Goal: Consume media (video, audio): Consume media (video, audio)

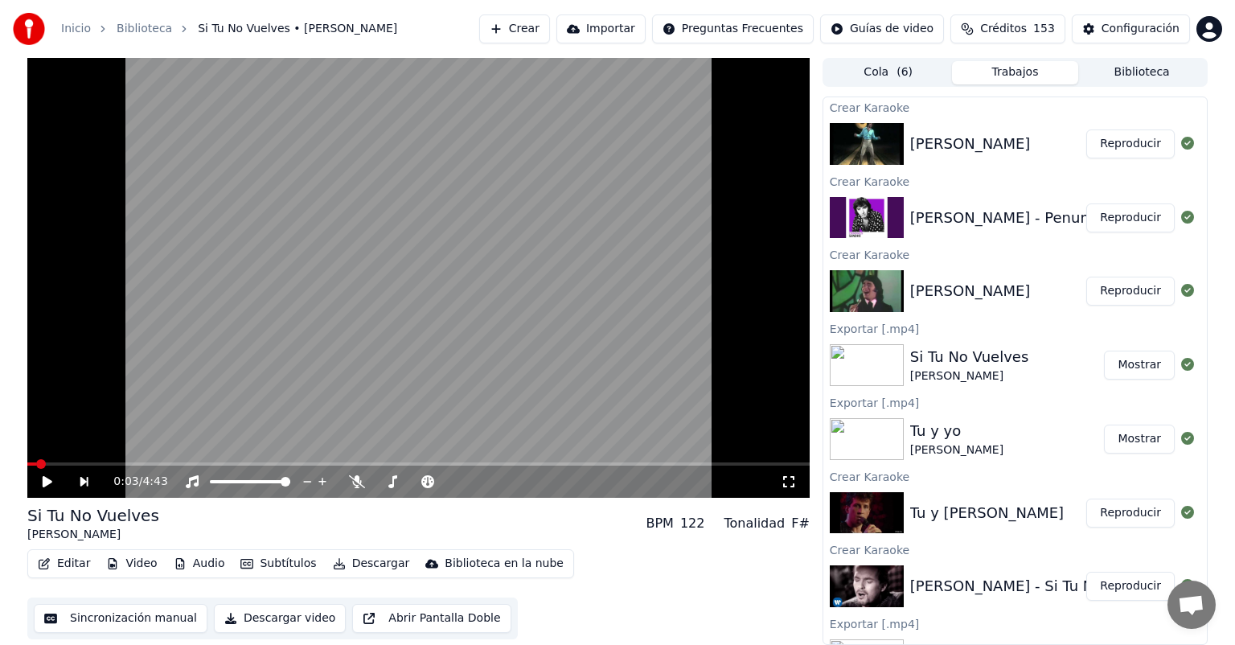
click at [1121, 294] on button "Reproducir" at bounding box center [1130, 291] width 88 height 29
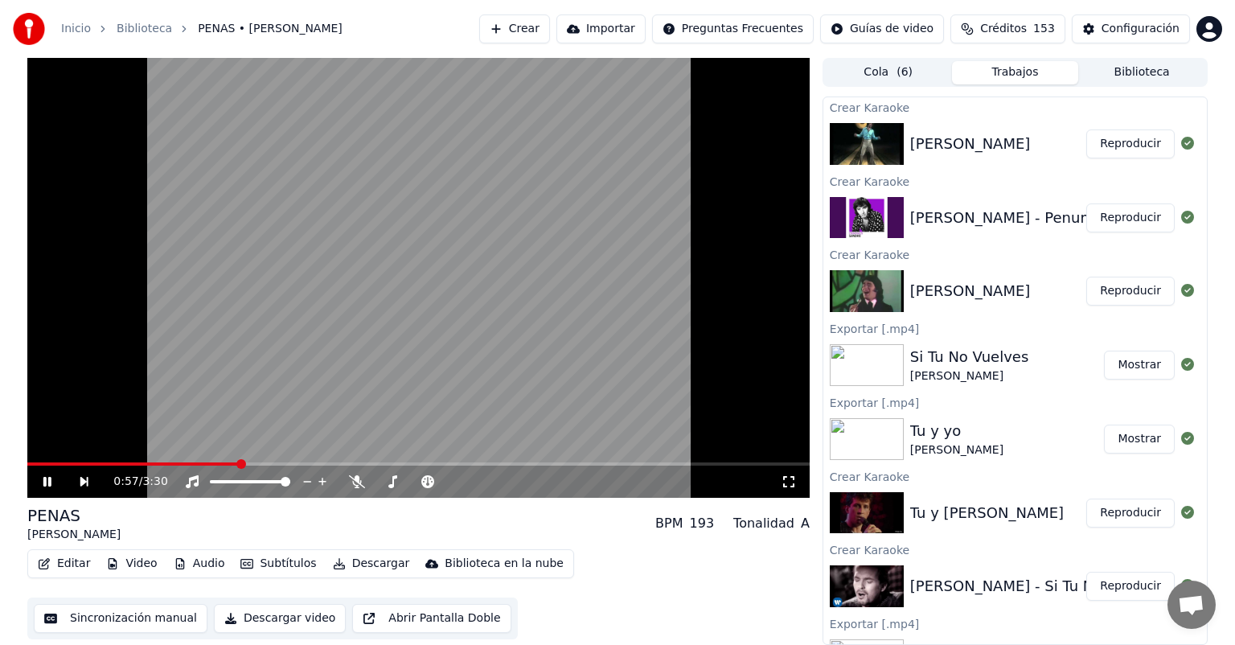
click at [239, 464] on span at bounding box center [418, 463] width 782 height 3
click at [357, 478] on icon at bounding box center [357, 481] width 16 height 13
click at [1128, 214] on button "Reproducir" at bounding box center [1130, 217] width 88 height 29
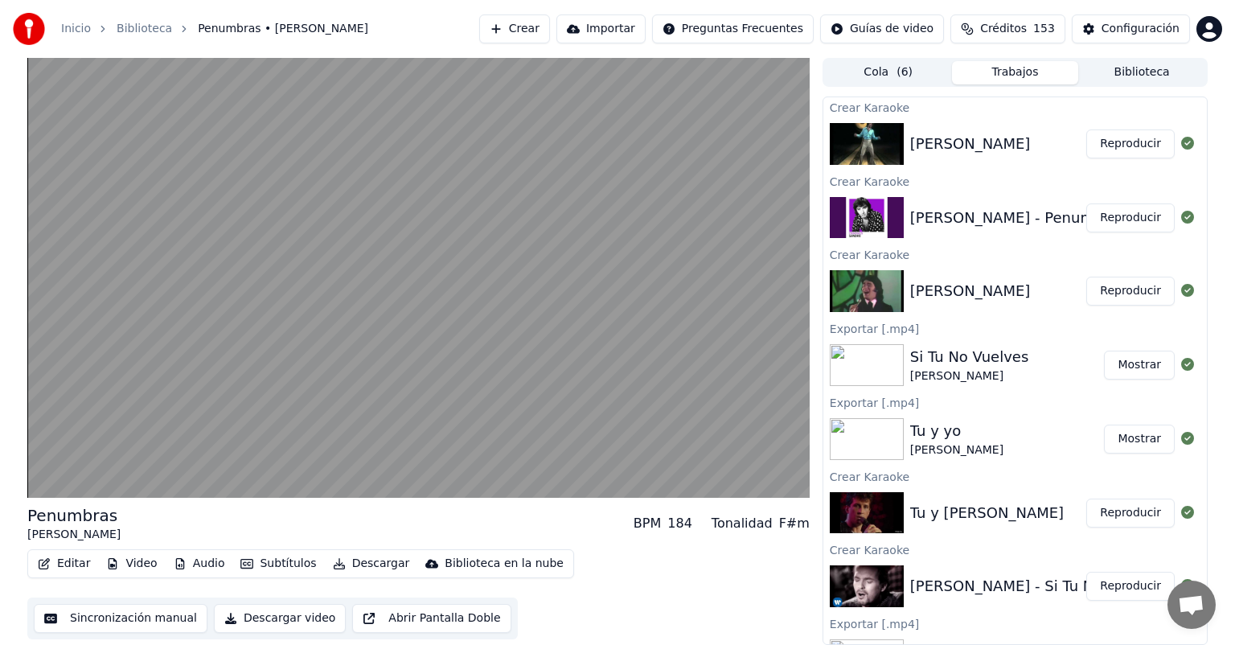
click at [1131, 291] on button "Reproducir" at bounding box center [1130, 291] width 88 height 29
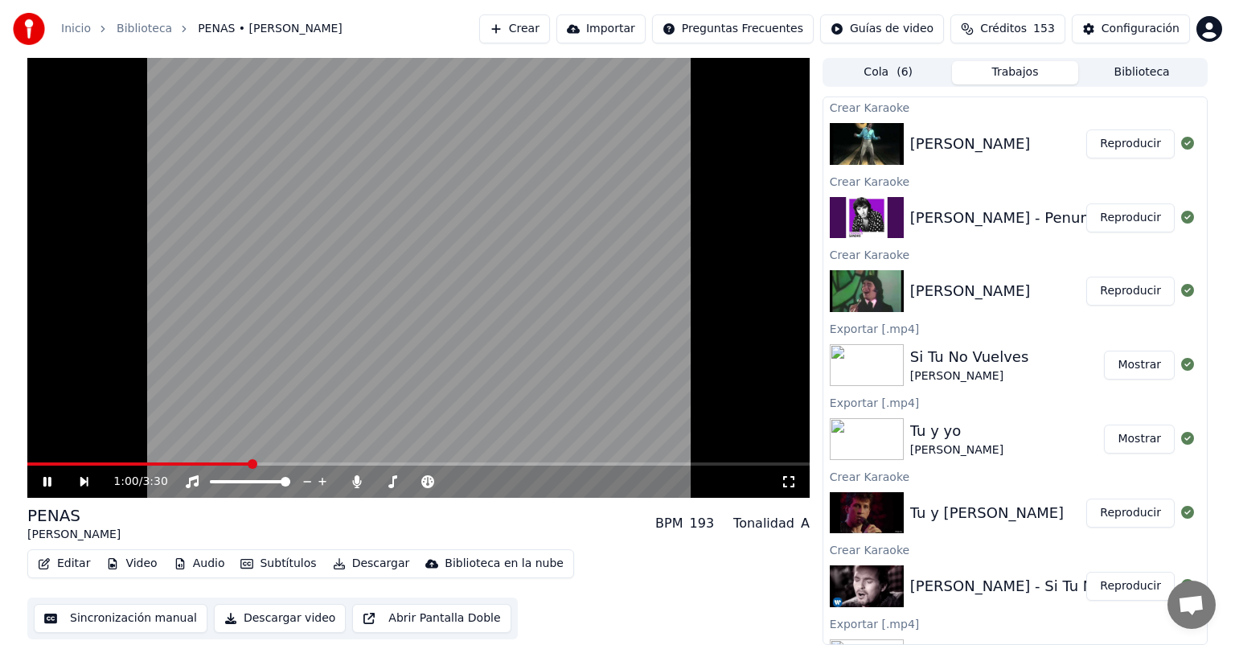
click at [249, 466] on span at bounding box center [418, 463] width 782 height 3
click at [360, 481] on icon at bounding box center [357, 481] width 16 height 13
click at [443, 482] on span at bounding box center [430, 481] width 40 height 3
click at [440, 482] on span at bounding box center [445, 482] width 10 height 10
click at [435, 482] on span at bounding box center [423, 481] width 27 height 3
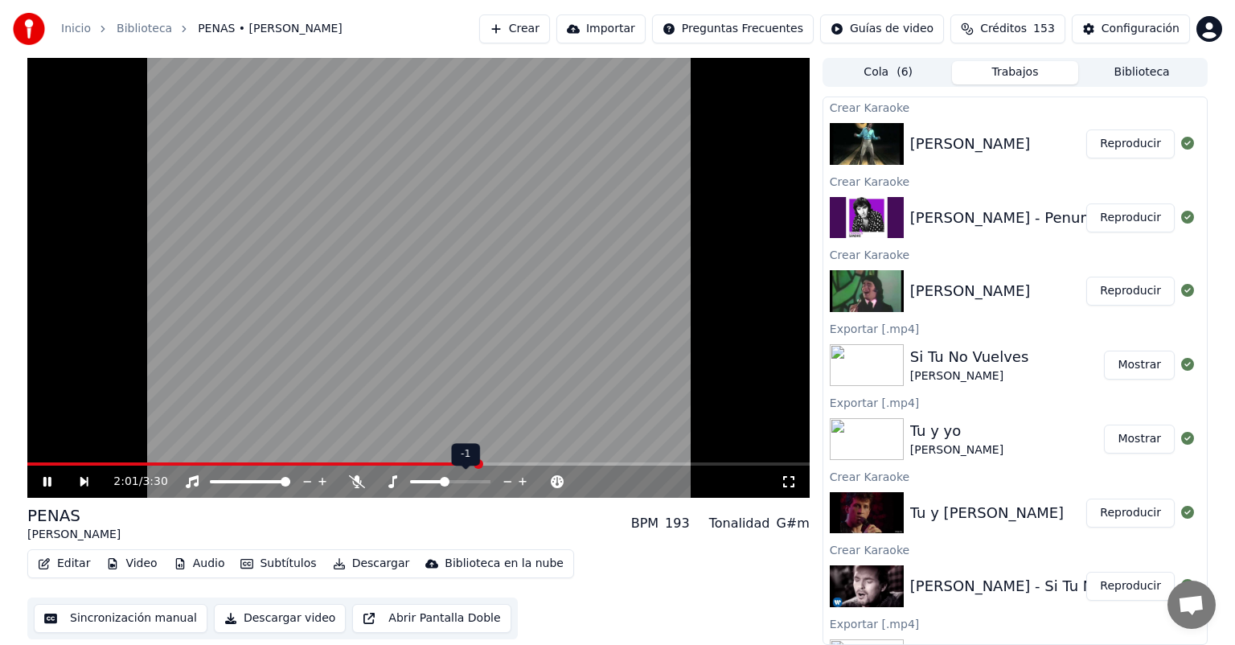
click at [446, 482] on span at bounding box center [450, 481] width 80 height 3
click at [392, 486] on icon at bounding box center [392, 481] width 9 height 13
click at [443, 481] on span at bounding box center [430, 481] width 40 height 3
click at [357, 481] on icon at bounding box center [357, 481] width 16 height 13
click at [357, 481] on icon at bounding box center [357, 481] width 9 height 13
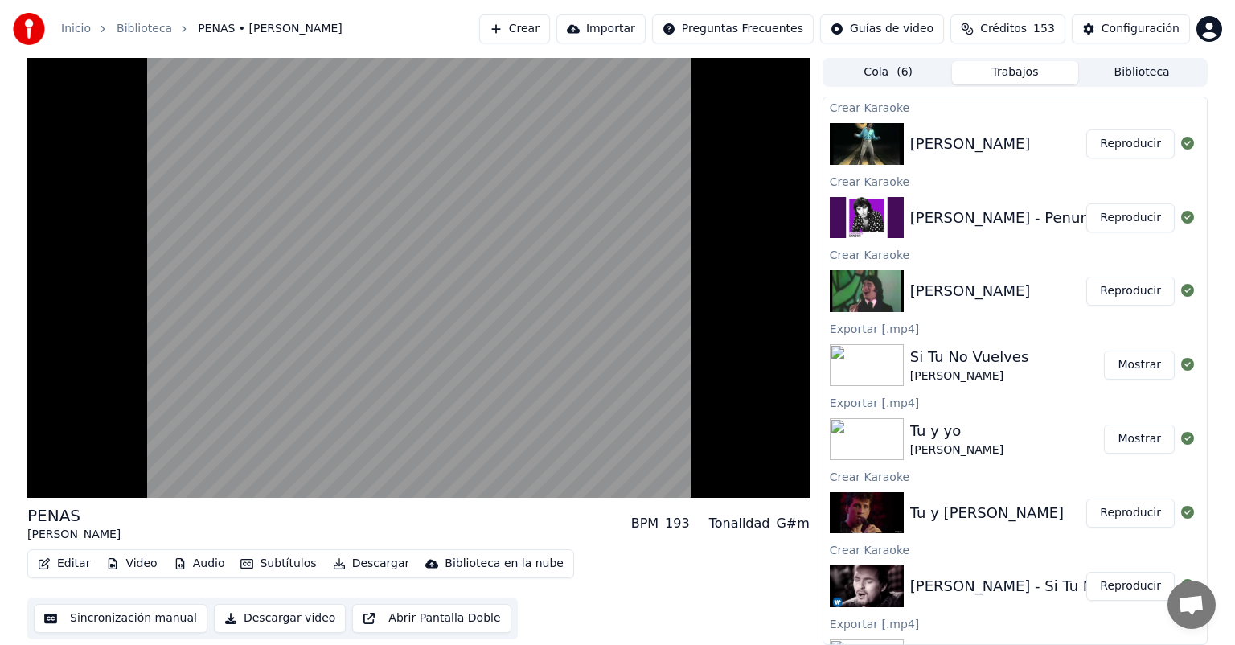
click at [1108, 513] on button "Reproducir" at bounding box center [1130, 513] width 88 height 29
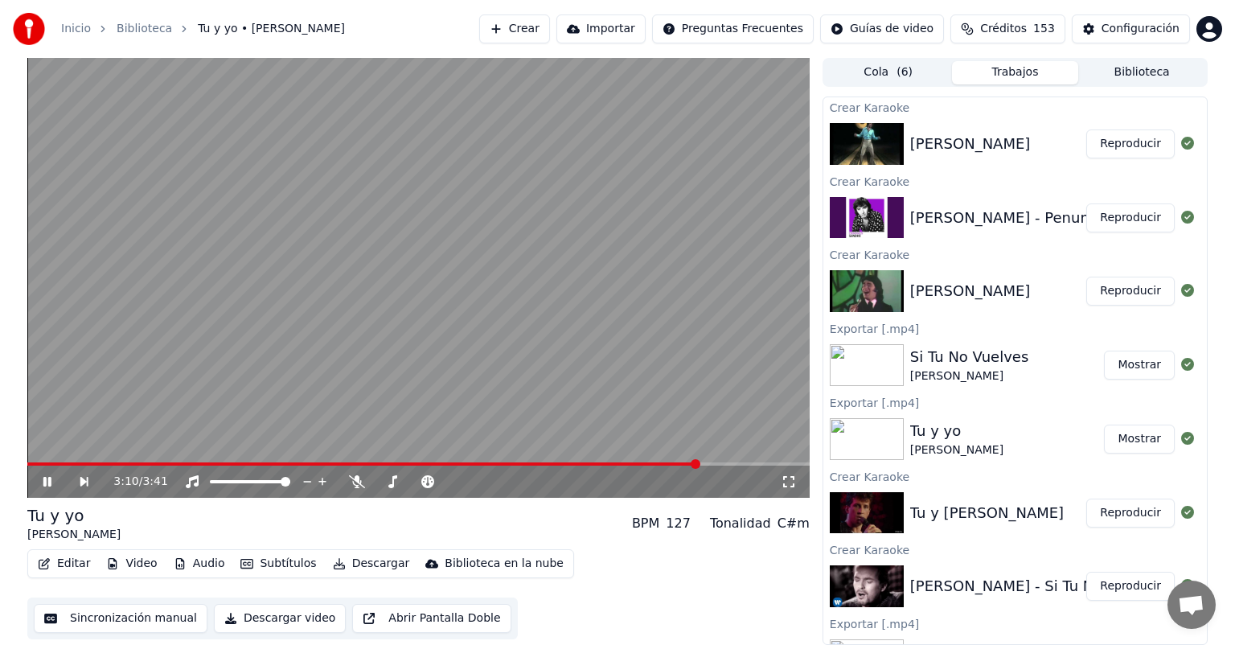
click at [698, 463] on span at bounding box center [418, 463] width 782 height 3
click at [733, 463] on span at bounding box center [418, 463] width 782 height 3
click at [359, 484] on icon at bounding box center [357, 481] width 16 height 13
click at [359, 484] on icon at bounding box center [357, 481] width 9 height 13
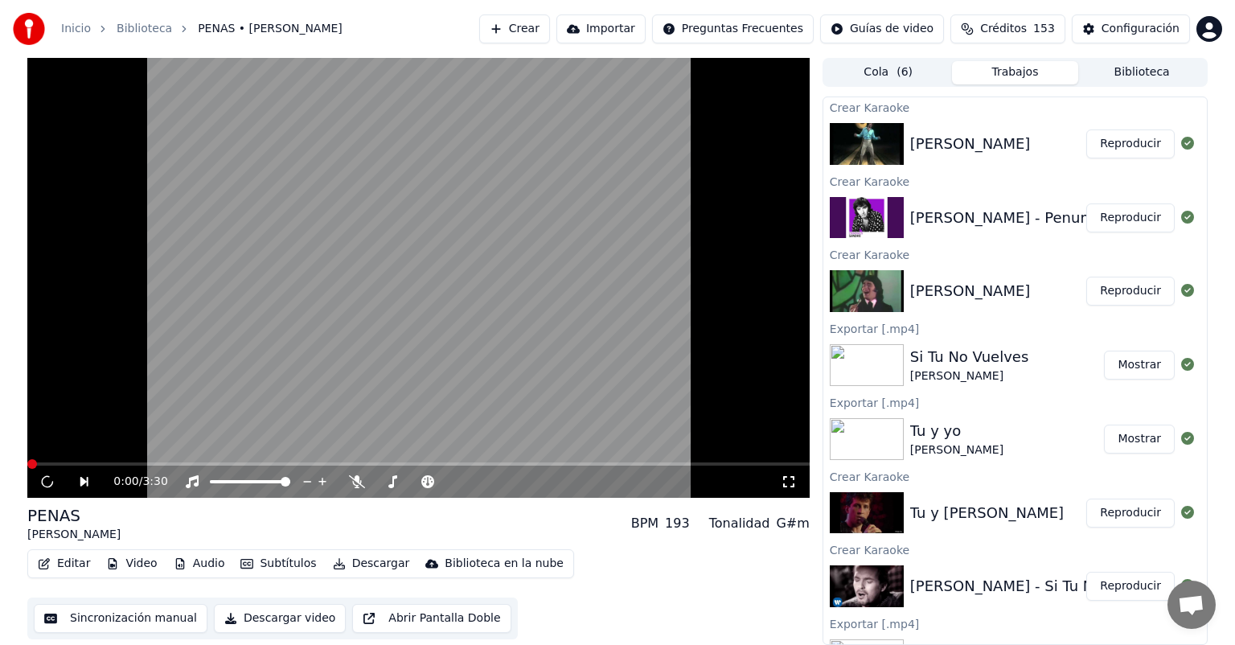
click at [79, 563] on button "Editar" at bounding box center [63, 563] width 65 height 23
click at [1126, 499] on button "Reproducir" at bounding box center [1130, 513] width 88 height 29
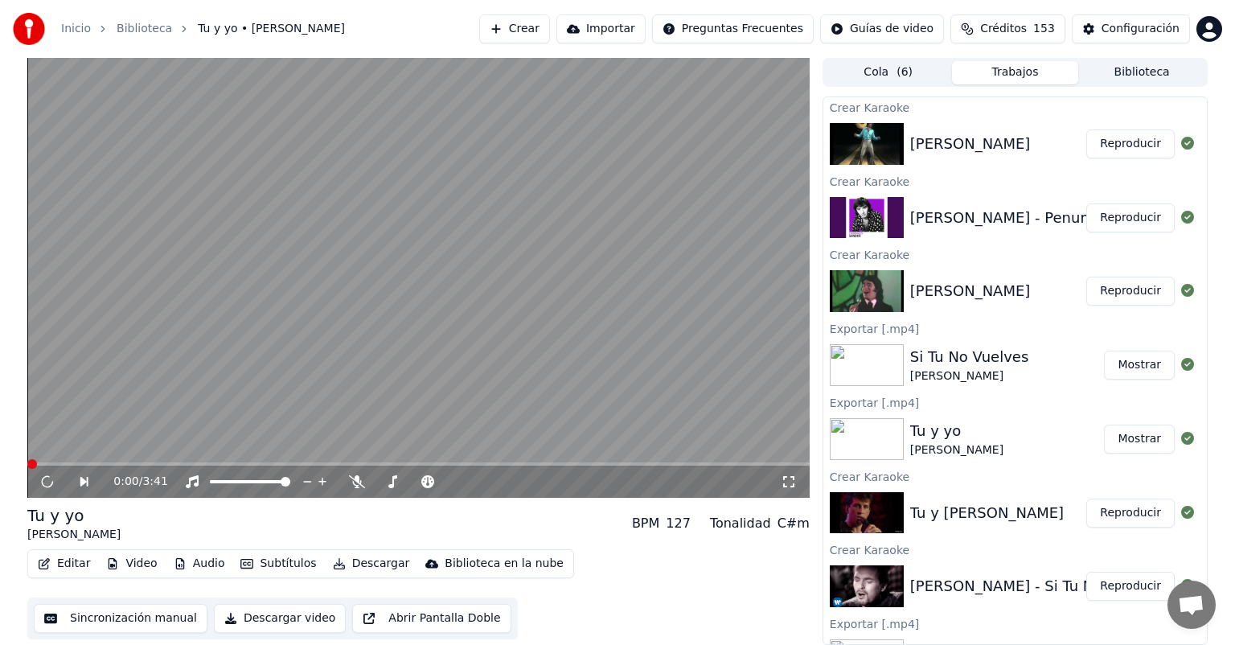
click at [1131, 513] on button "Reproducir" at bounding box center [1130, 513] width 88 height 29
click at [65, 574] on button "Editar" at bounding box center [63, 563] width 65 height 23
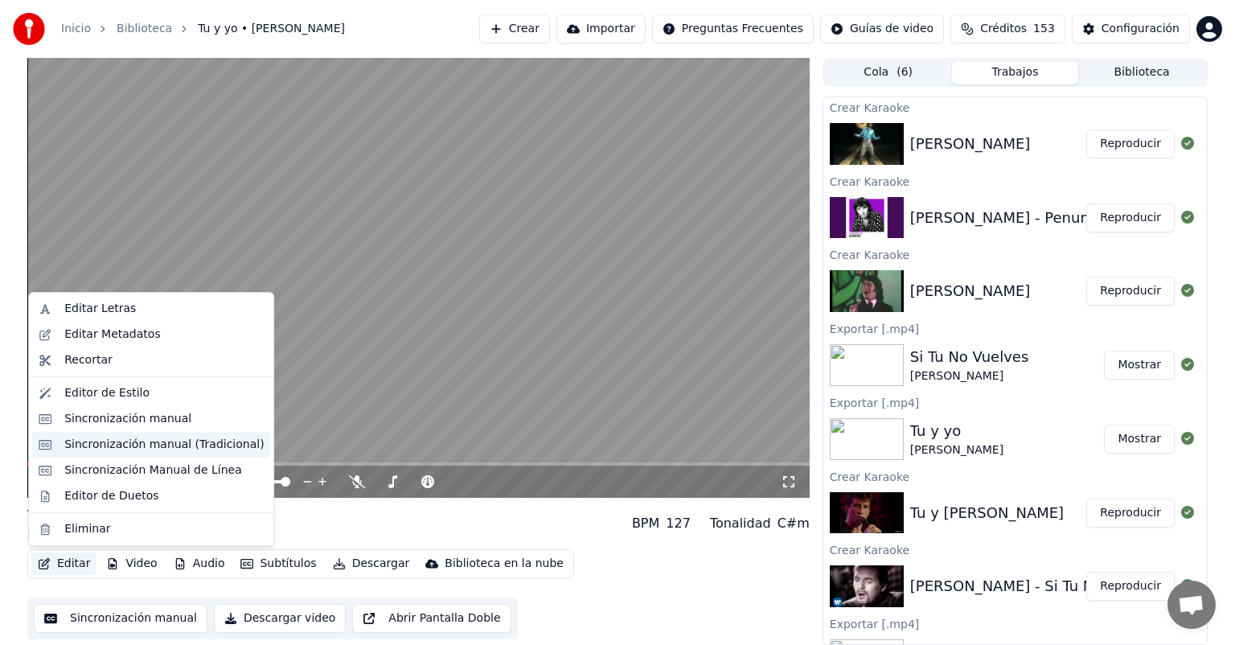
click at [154, 452] on div "Sincronización manual (Tradicional)" at bounding box center [163, 445] width 199 height 16
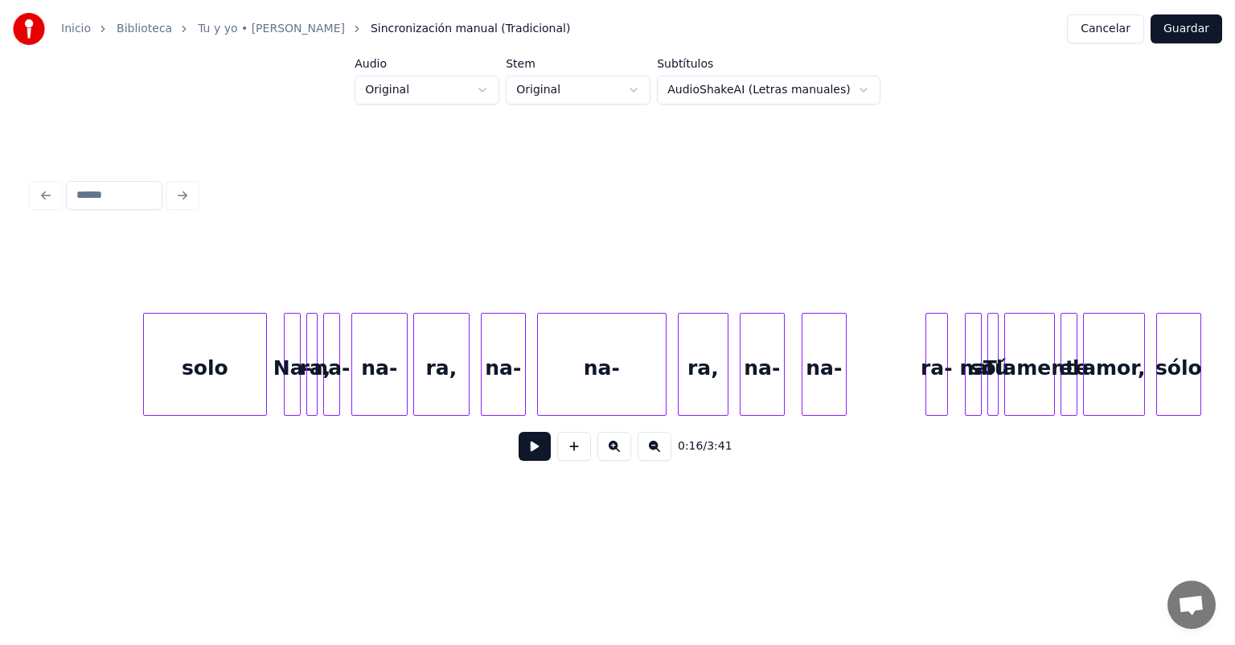
scroll to position [0, 61131]
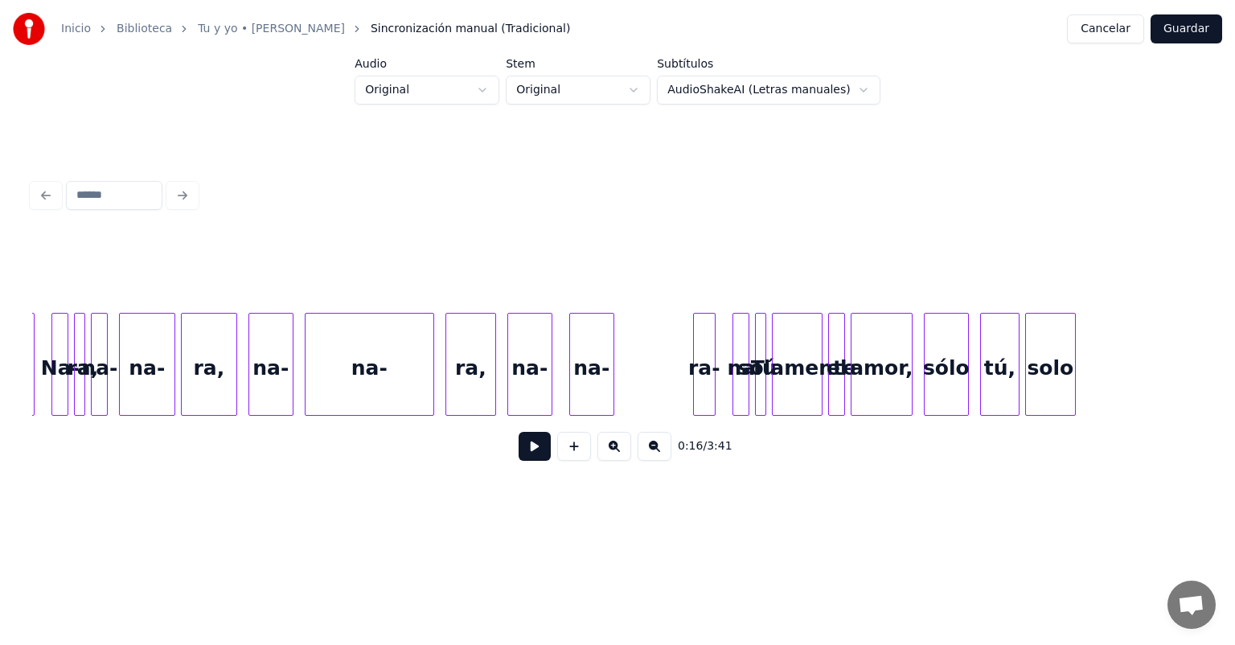
click at [421, 355] on div "na-" at bounding box center [370, 368] width 128 height 109
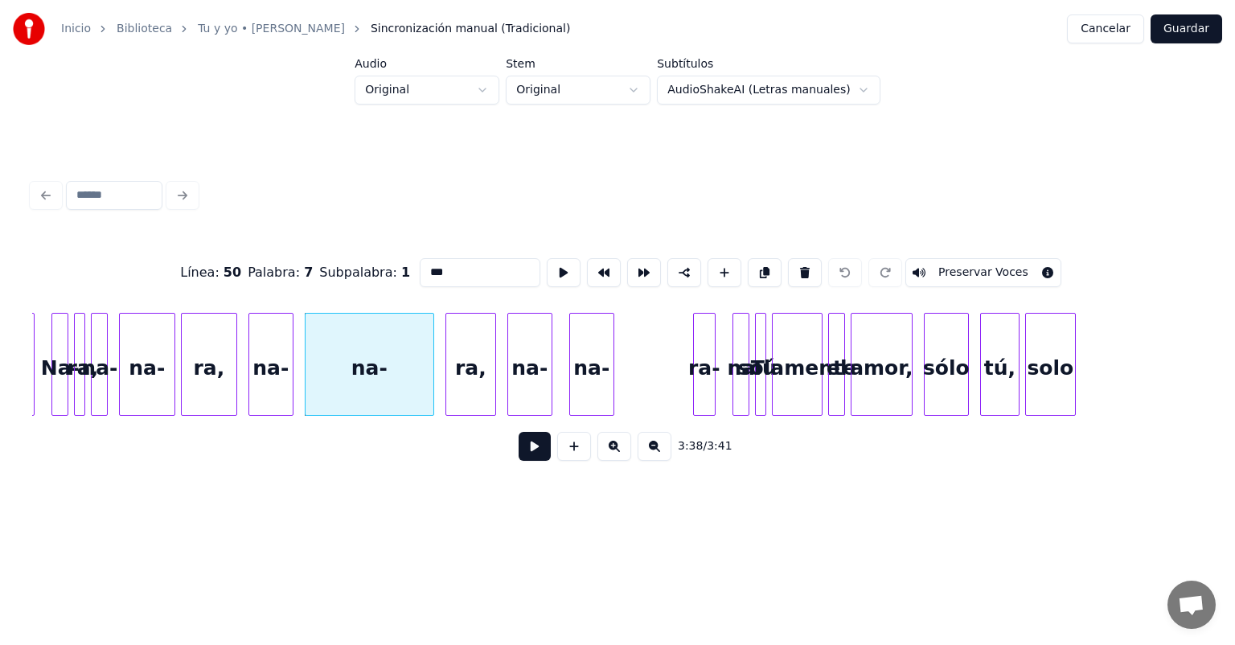
click at [519, 449] on button at bounding box center [535, 446] width 32 height 29
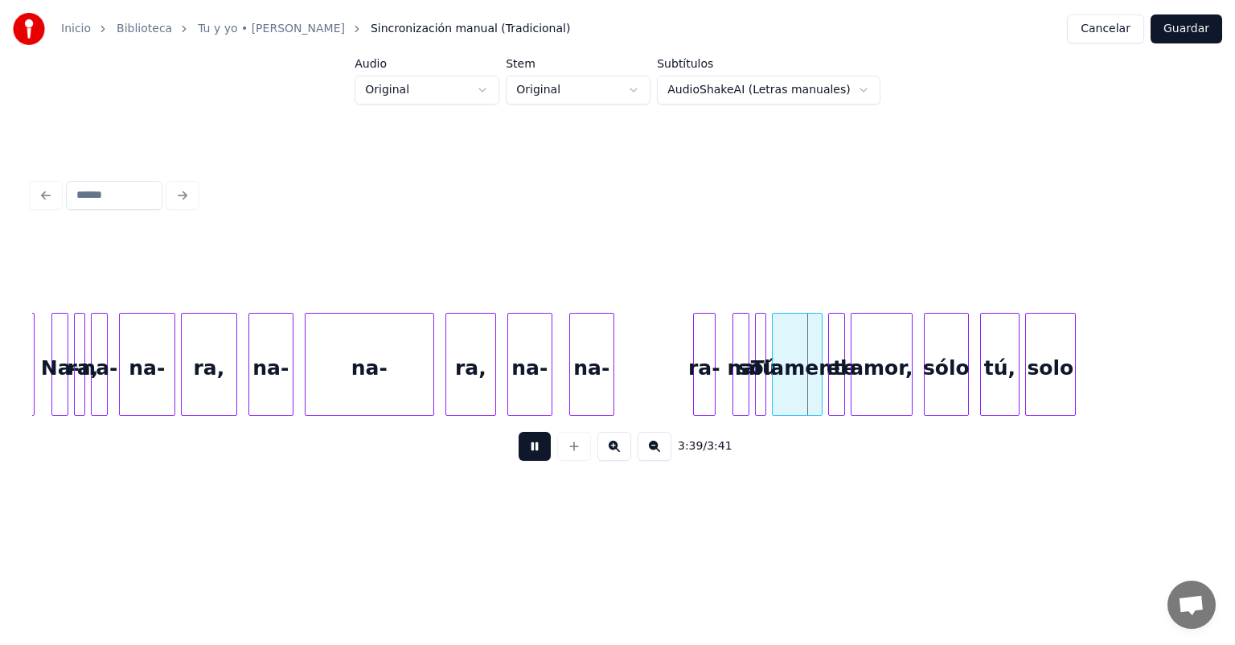
click at [519, 449] on button at bounding box center [535, 446] width 32 height 29
click at [762, 383] on div at bounding box center [763, 364] width 5 height 101
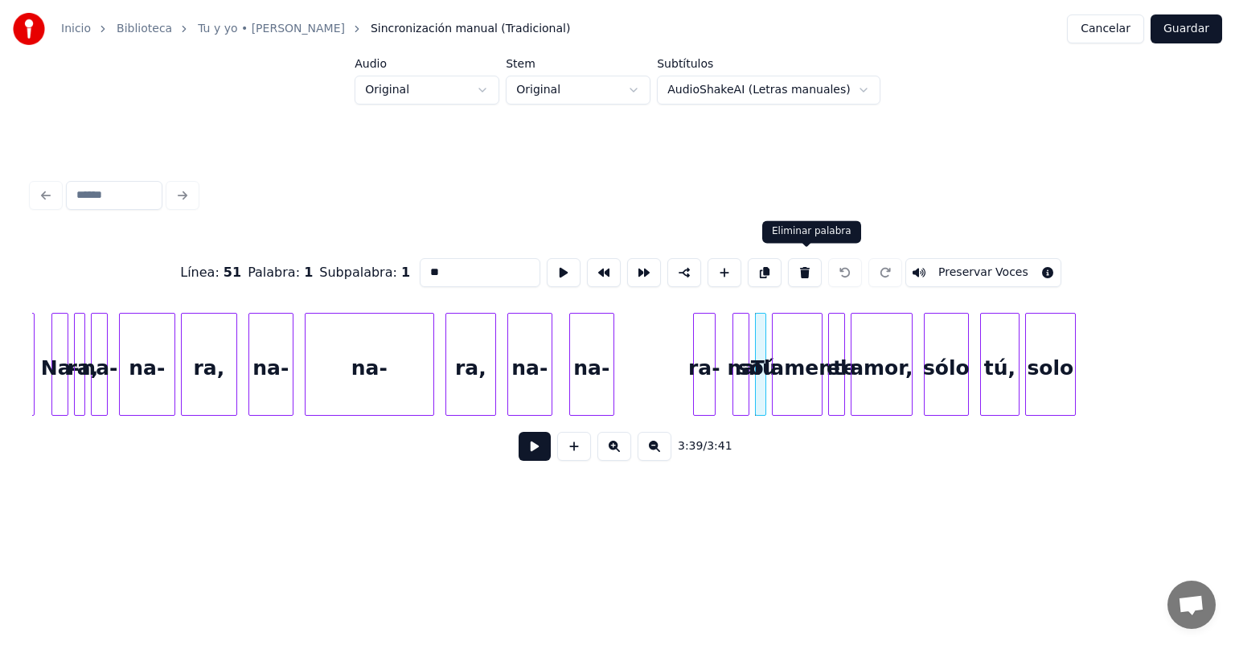
click at [792, 276] on button at bounding box center [805, 272] width 34 height 29
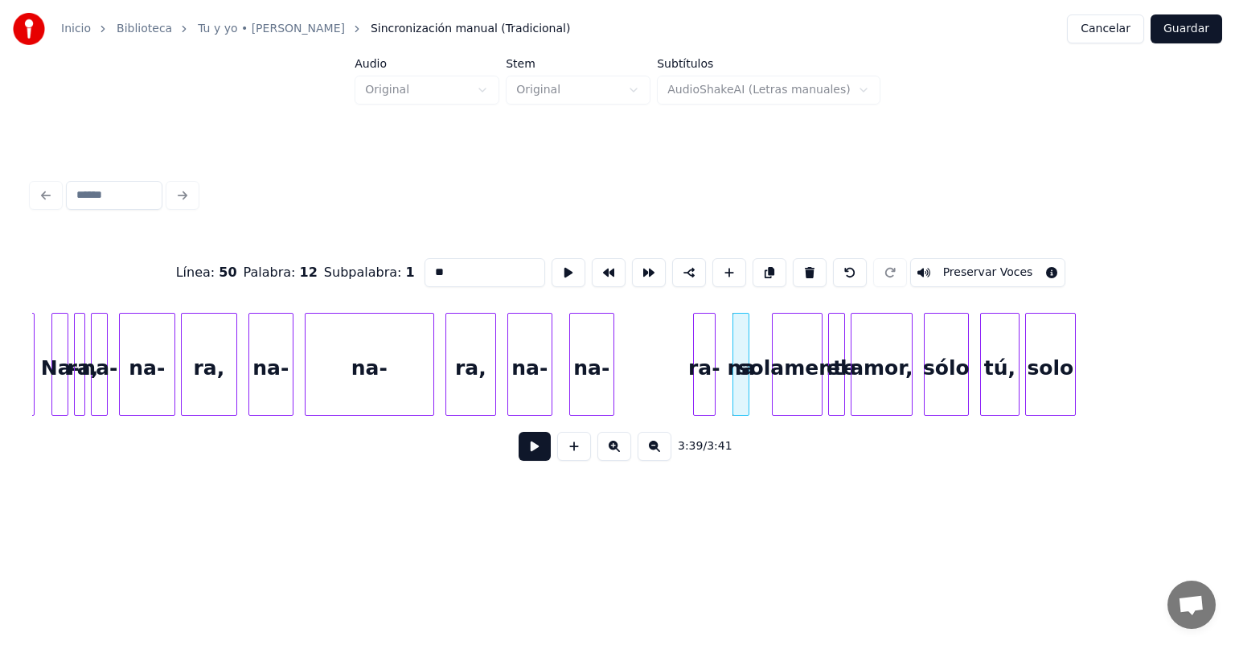
click at [795, 341] on div "solamente" at bounding box center [797, 368] width 49 height 109
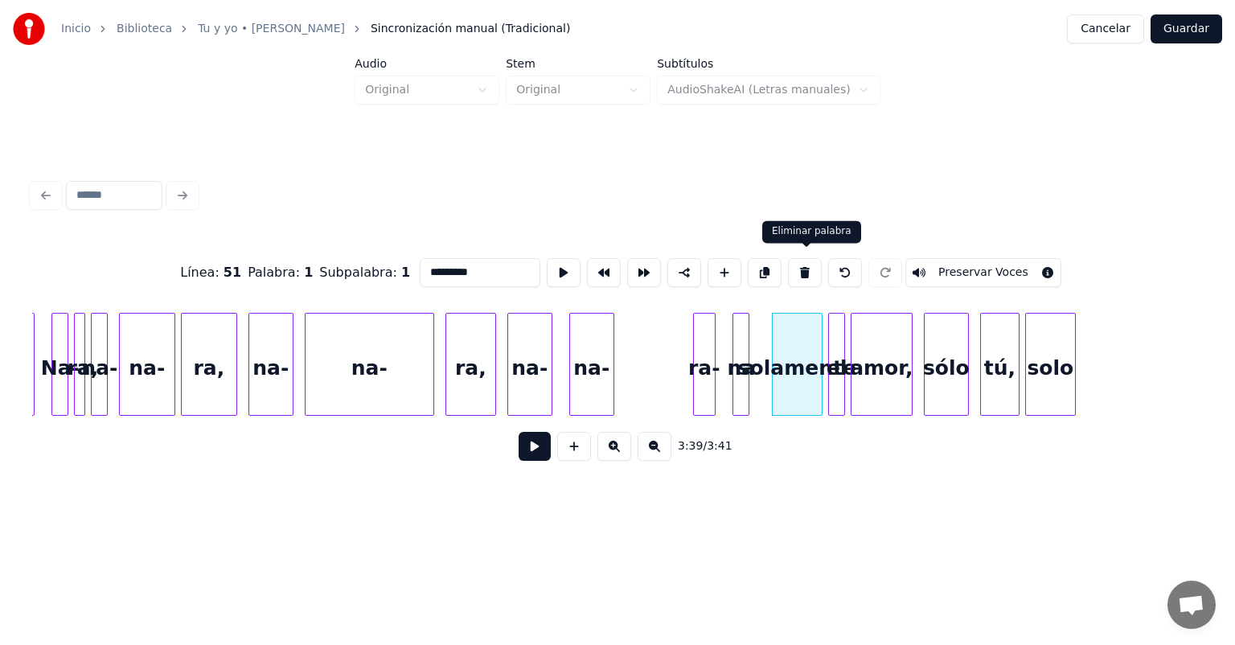
click at [799, 272] on button at bounding box center [805, 272] width 34 height 29
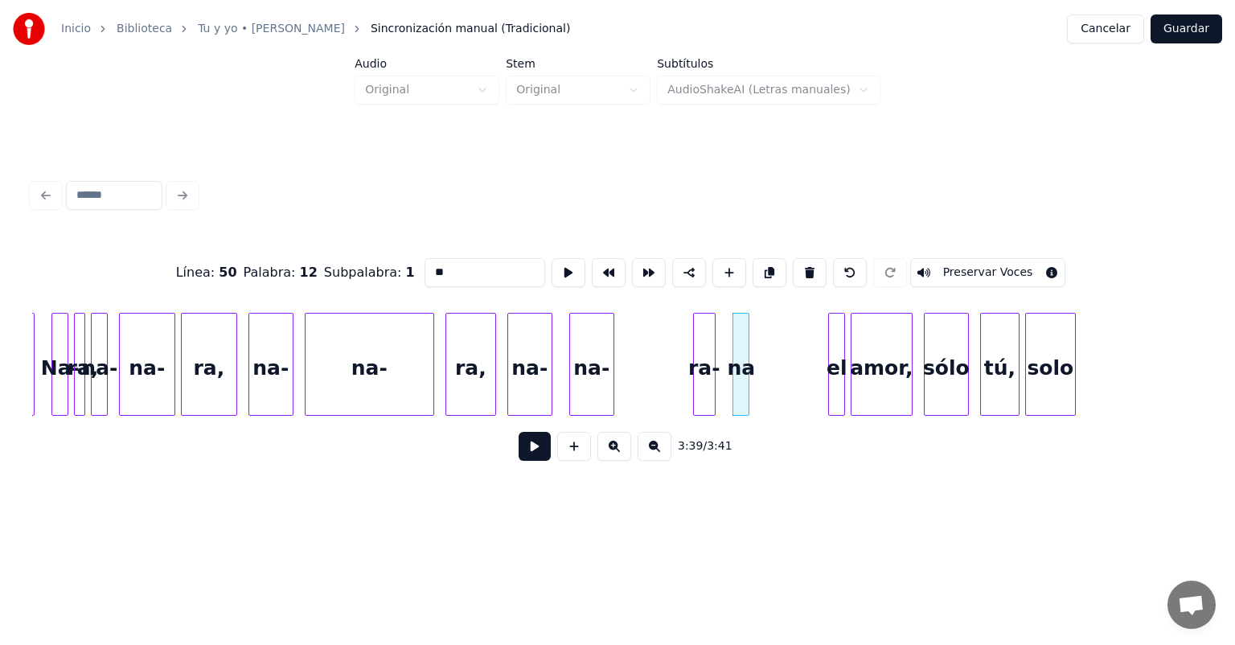
click at [840, 355] on div at bounding box center [842, 364] width 5 height 101
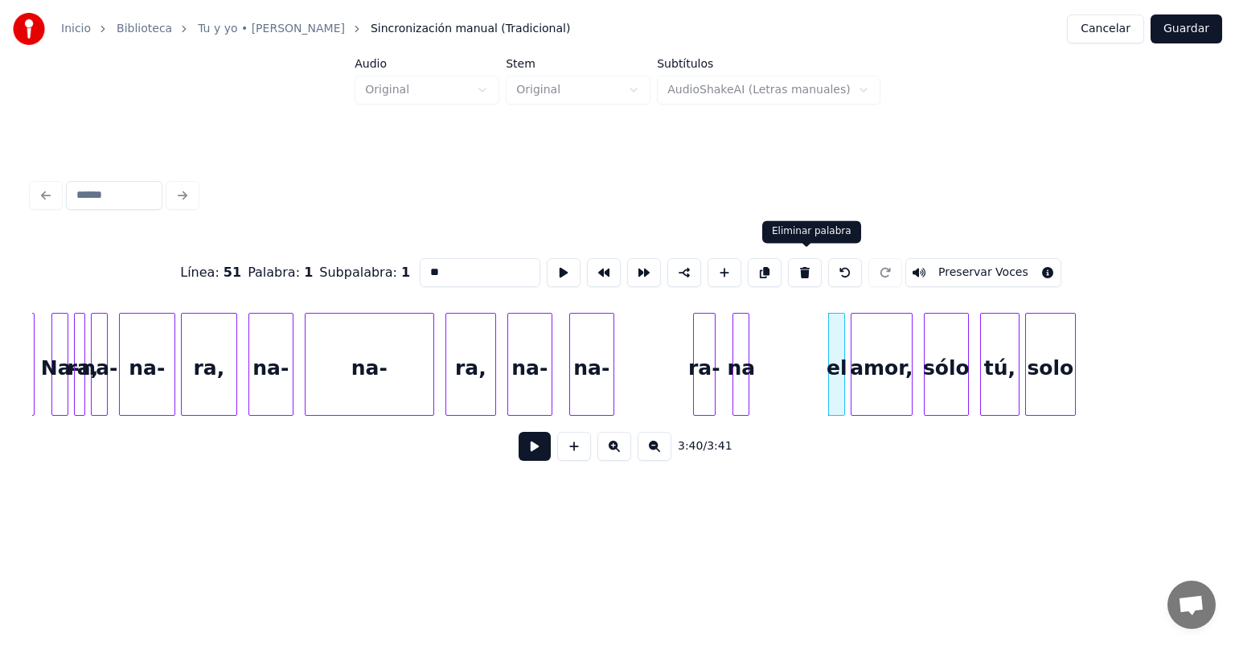
click at [807, 266] on button at bounding box center [805, 272] width 34 height 29
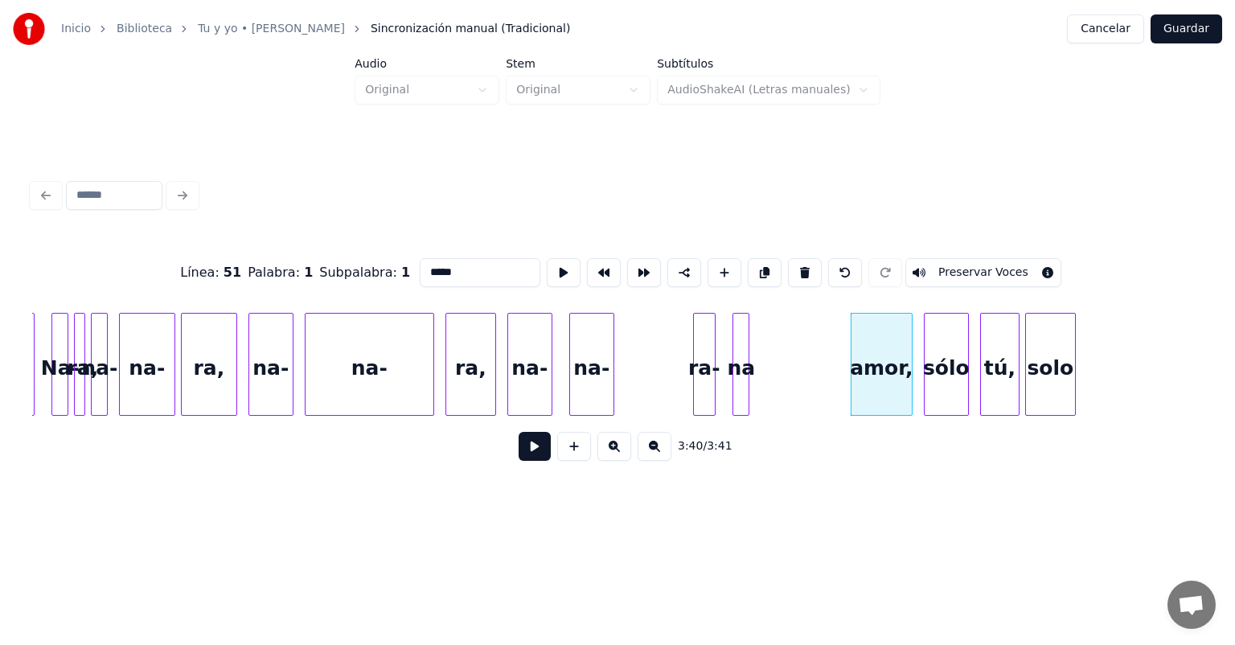
click at [873, 343] on div "amor," at bounding box center [882, 368] width 60 height 109
click at [807, 270] on button at bounding box center [805, 272] width 34 height 29
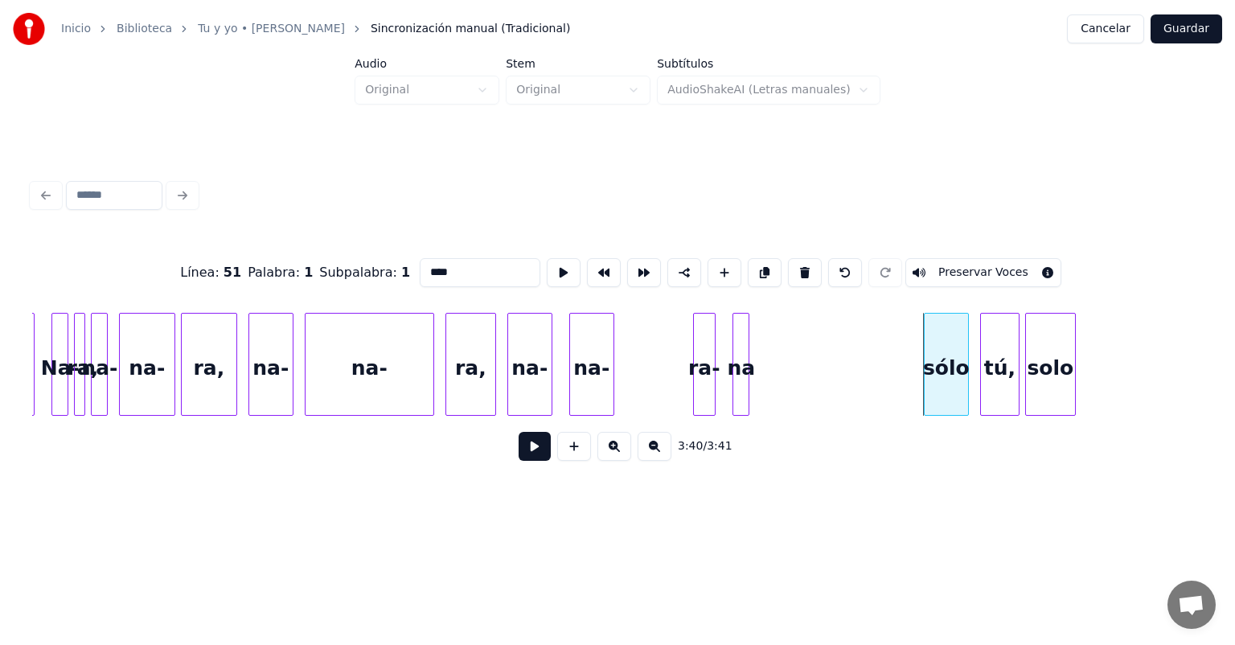
click at [946, 377] on div "sólo" at bounding box center [946, 368] width 43 height 109
click at [804, 268] on button at bounding box center [805, 272] width 34 height 29
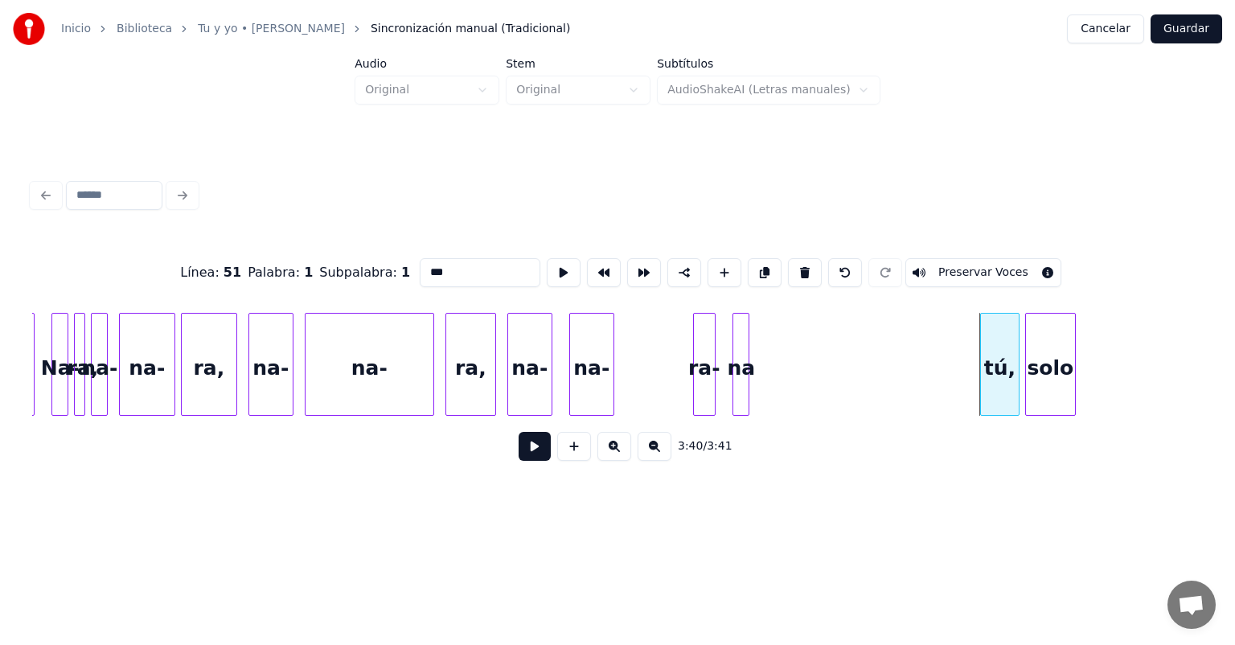
click at [997, 373] on div "tú," at bounding box center [1000, 368] width 38 height 109
click at [803, 270] on button at bounding box center [805, 272] width 34 height 29
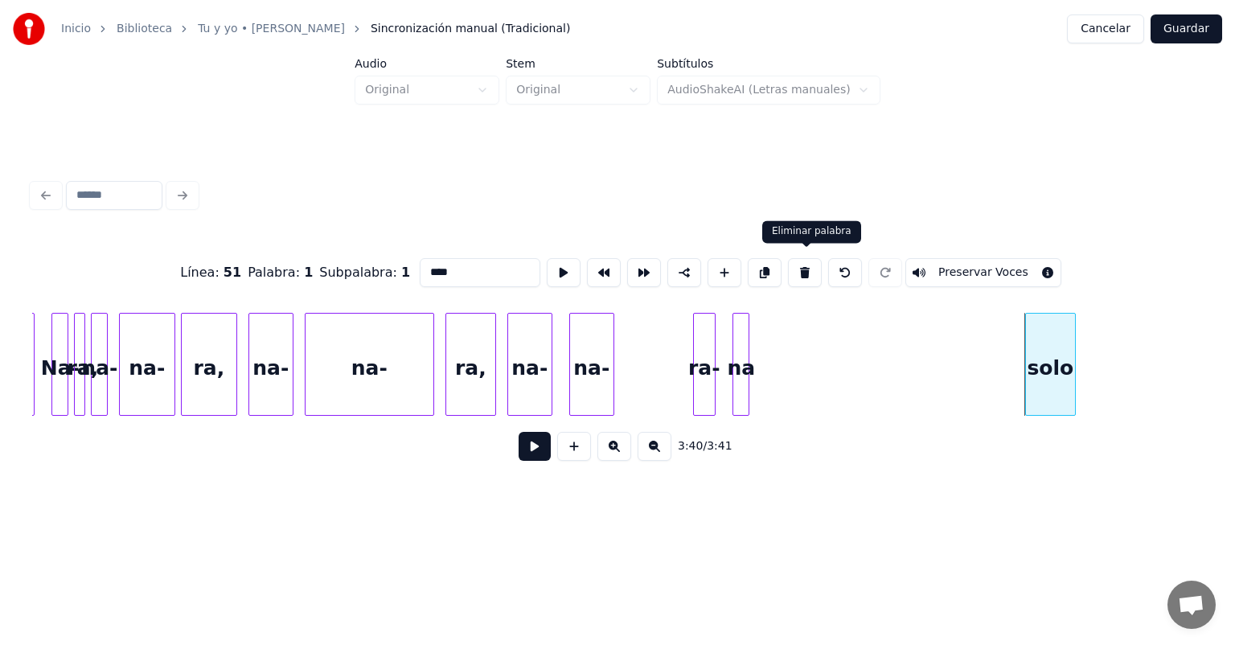
click at [807, 267] on button at bounding box center [805, 272] width 34 height 29
type input "**"
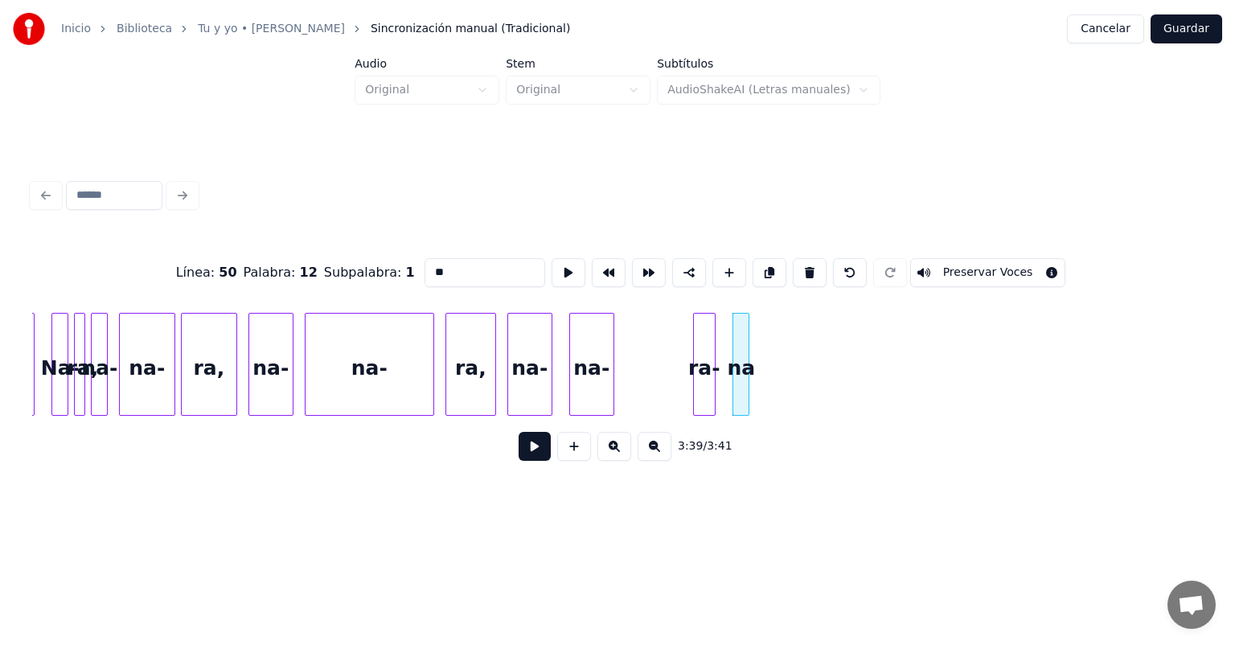
click at [1209, 32] on button "Guardar" at bounding box center [1187, 28] width 72 height 29
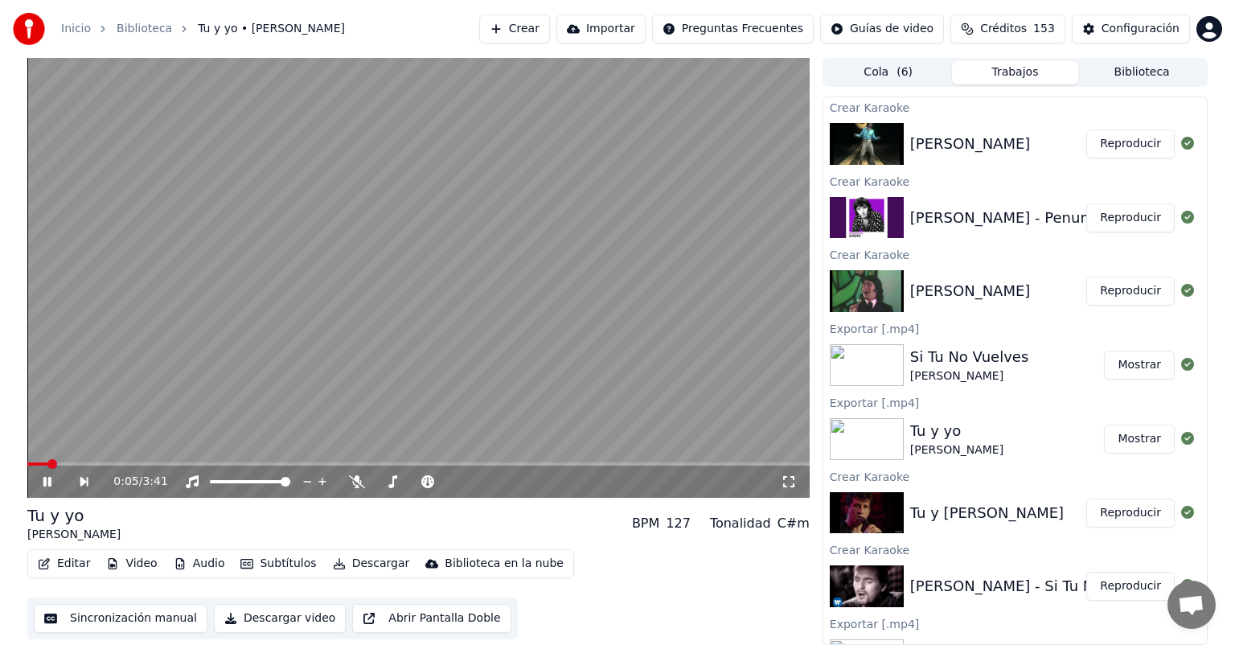
click at [360, 569] on button "Descargar" at bounding box center [371, 563] width 90 height 23
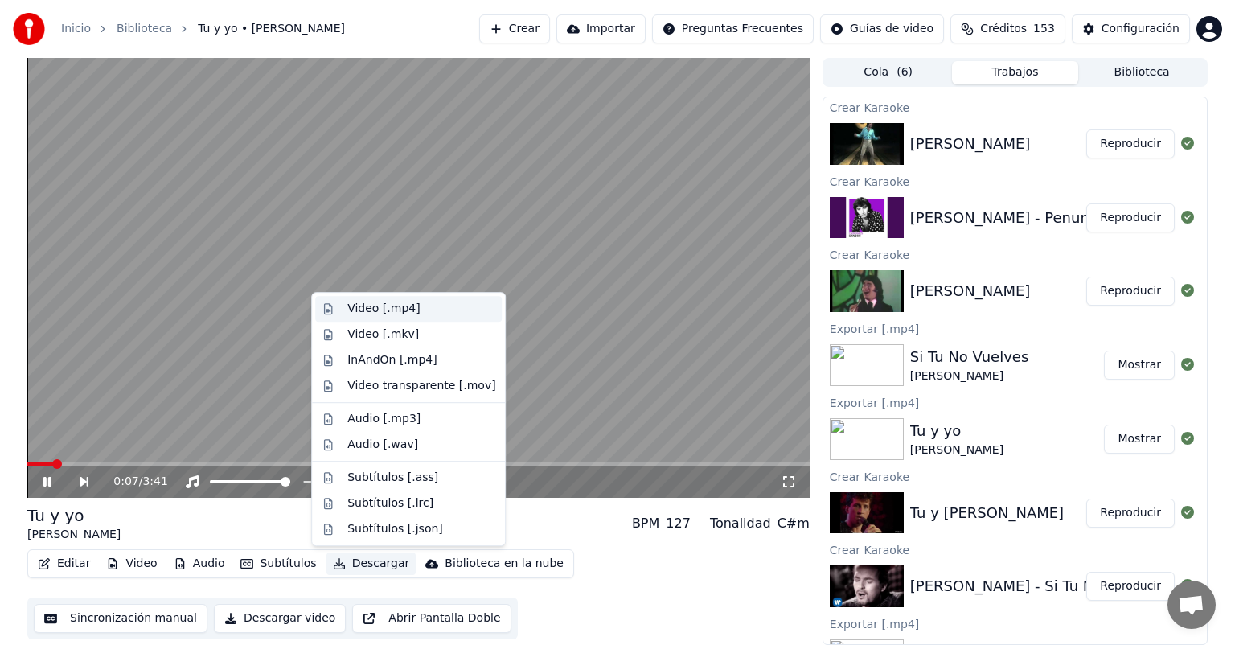
click at [398, 304] on div "Video [.mp4]" at bounding box center [383, 309] width 72 height 16
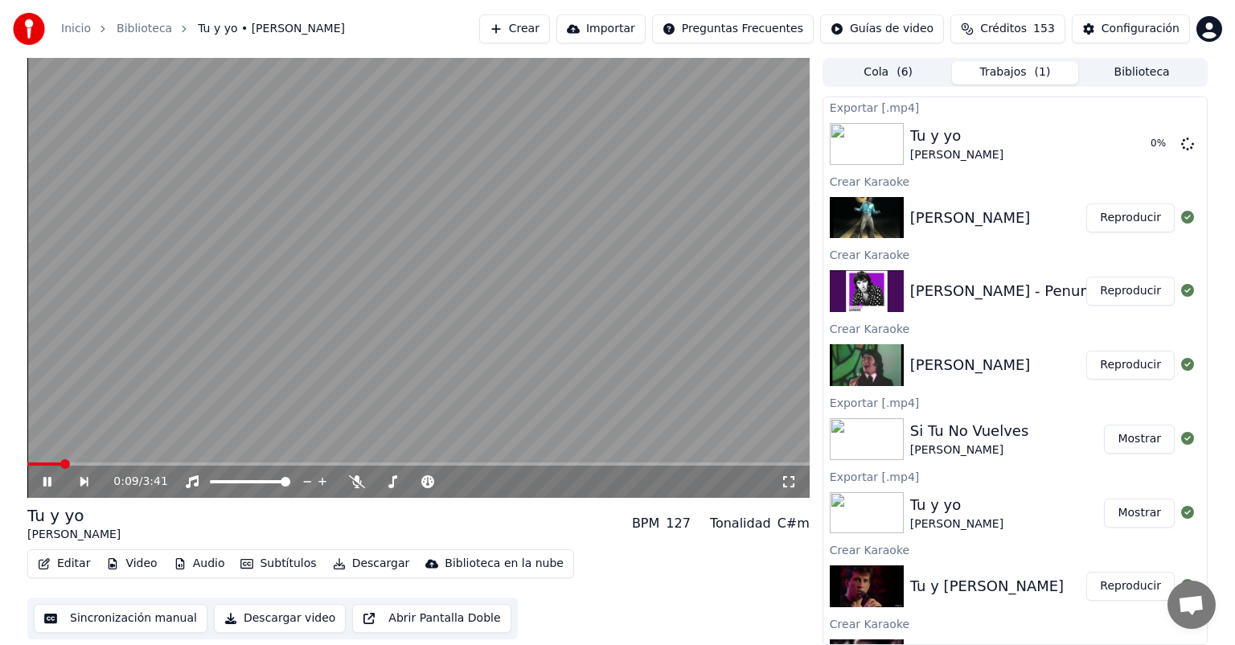
click at [1111, 368] on button "Reproducir" at bounding box center [1130, 365] width 88 height 29
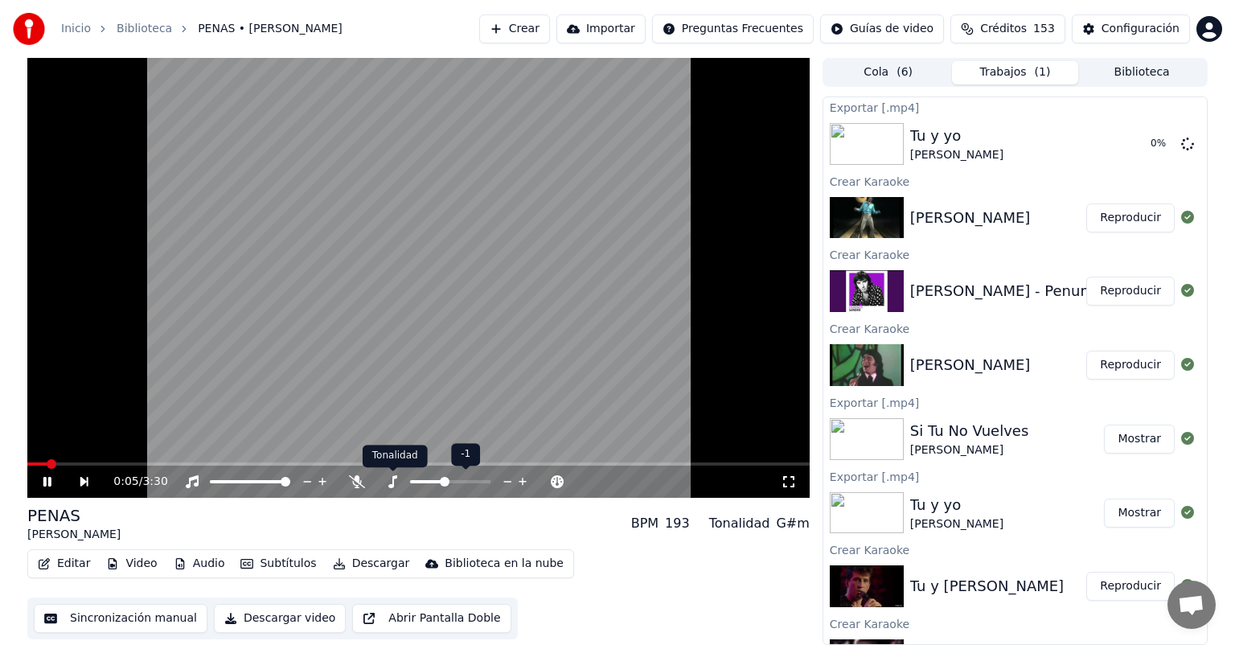
click at [392, 483] on icon at bounding box center [392, 481] width 16 height 13
click at [749, 466] on div "0:10 / 3:30" at bounding box center [418, 482] width 782 height 32
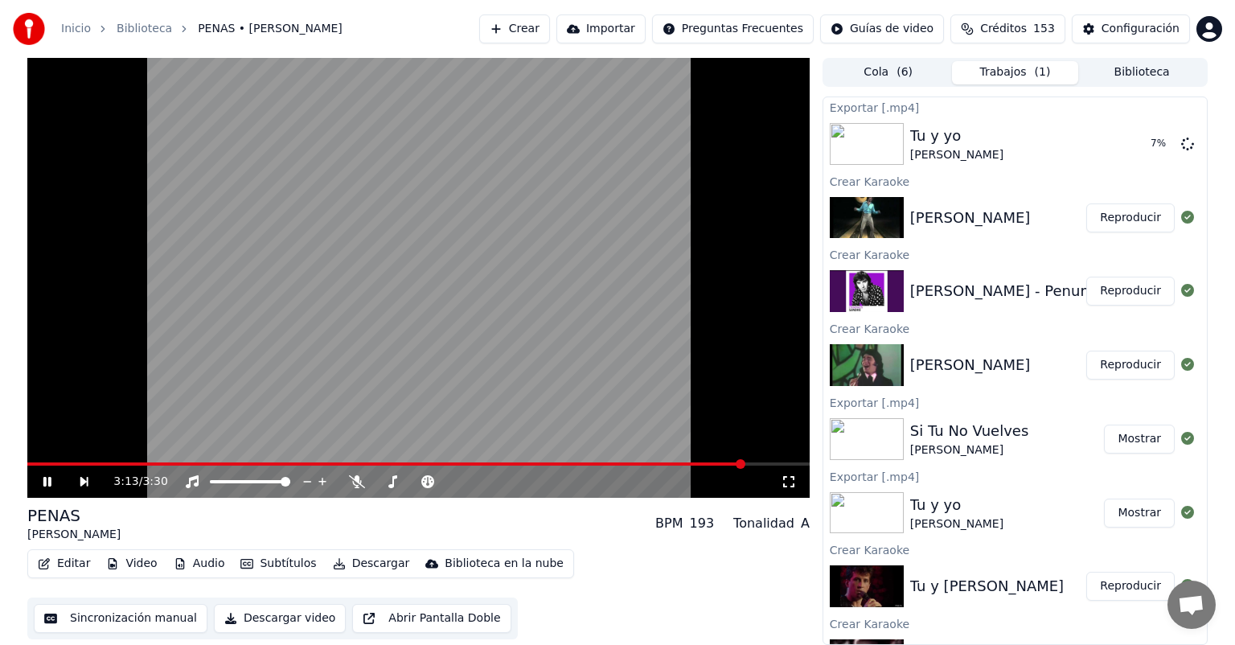
click at [746, 462] on span at bounding box center [418, 463] width 782 height 3
click at [692, 461] on span at bounding box center [697, 464] width 10 height 10
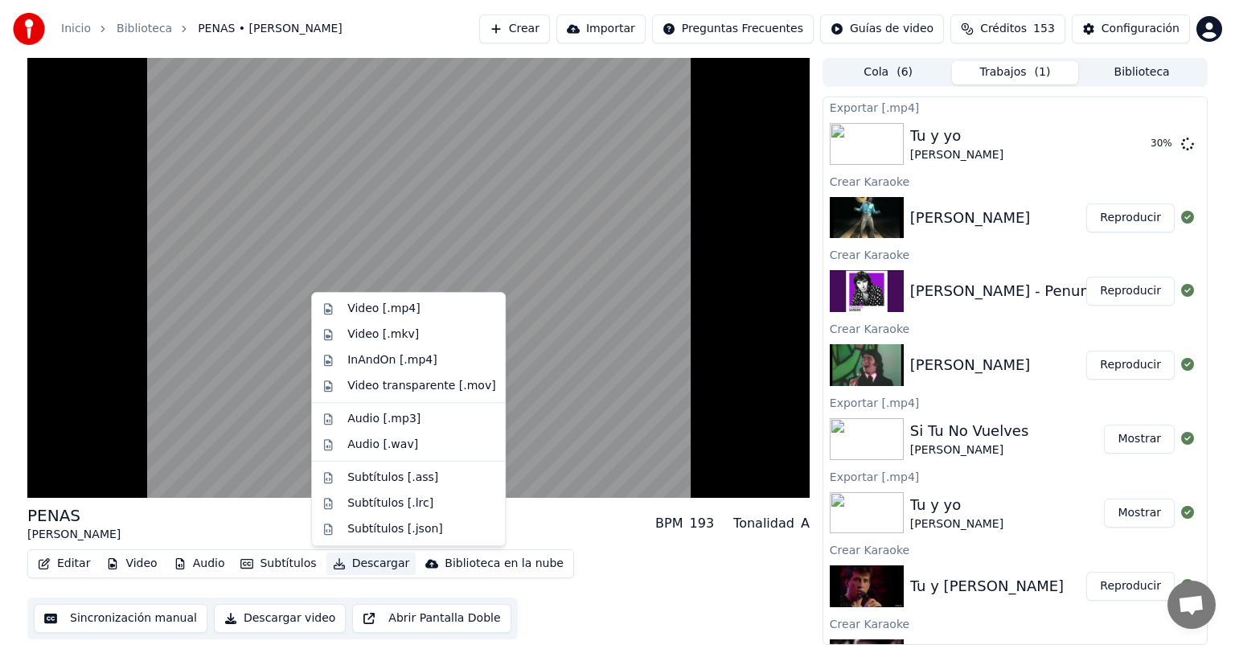
click at [368, 563] on button "Descargar" at bounding box center [371, 563] width 90 height 23
click at [402, 307] on div "Video [.mp4]" at bounding box center [383, 309] width 72 height 16
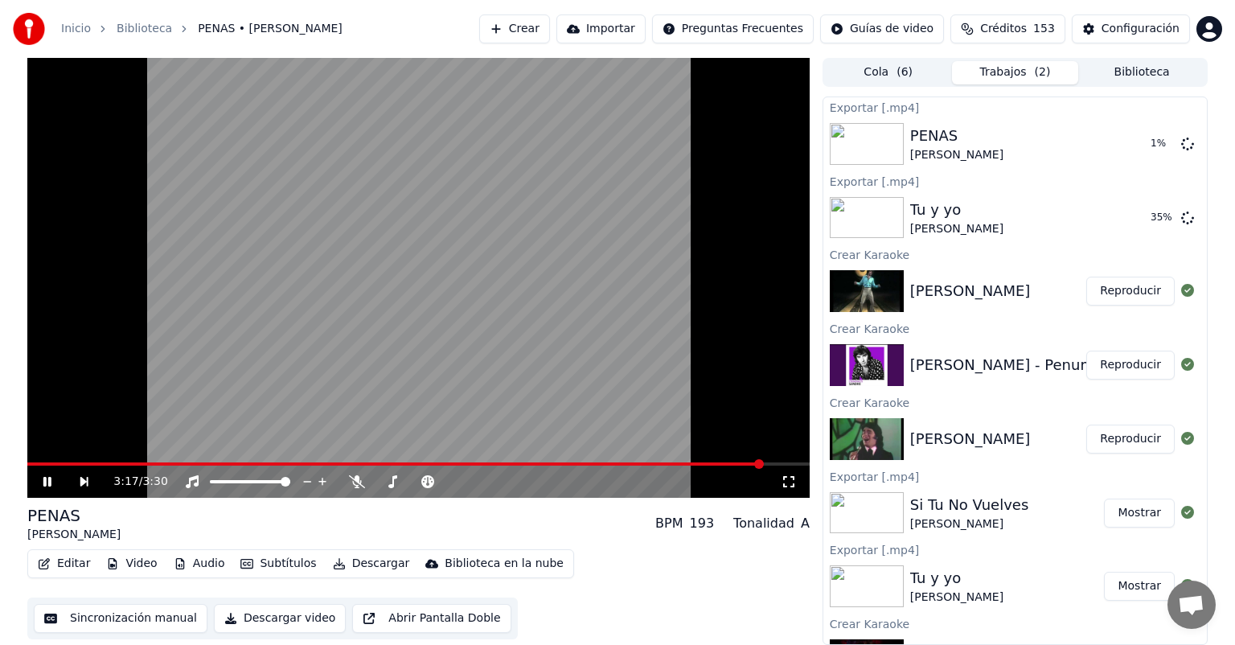
click at [1108, 362] on button "Reproducir" at bounding box center [1130, 365] width 88 height 29
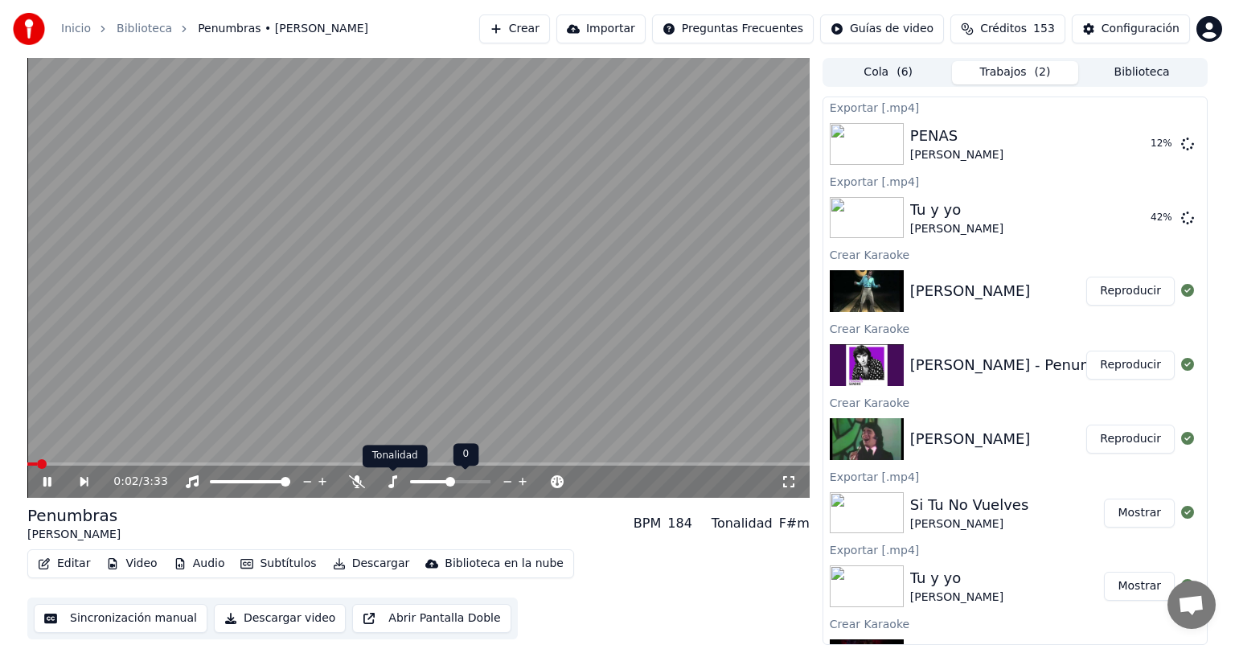
click at [392, 485] on icon at bounding box center [392, 481] width 9 height 13
click at [47, 480] on icon at bounding box center [58, 481] width 37 height 13
click at [1134, 359] on button "Reproducir" at bounding box center [1130, 365] width 88 height 29
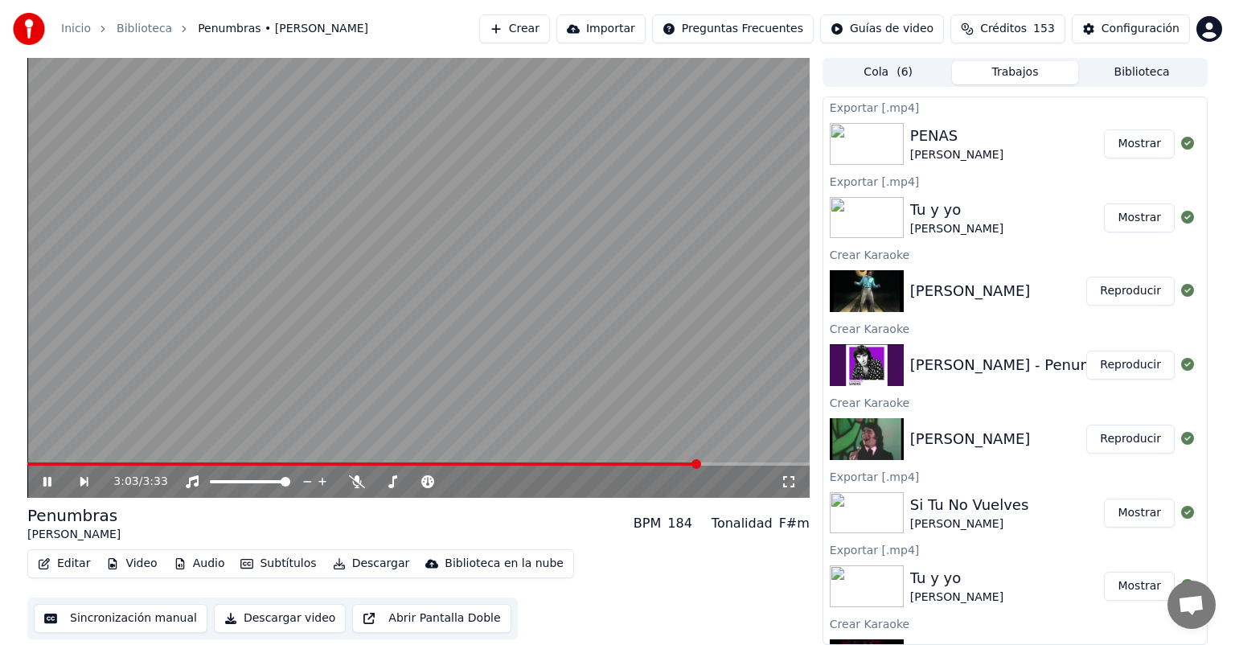
click at [700, 466] on span at bounding box center [418, 463] width 782 height 3
click at [361, 480] on icon at bounding box center [357, 481] width 16 height 13
click at [352, 482] on icon at bounding box center [357, 481] width 16 height 13
click at [355, 487] on icon at bounding box center [357, 481] width 16 height 13
click at [356, 464] on span at bounding box center [192, 463] width 331 height 3
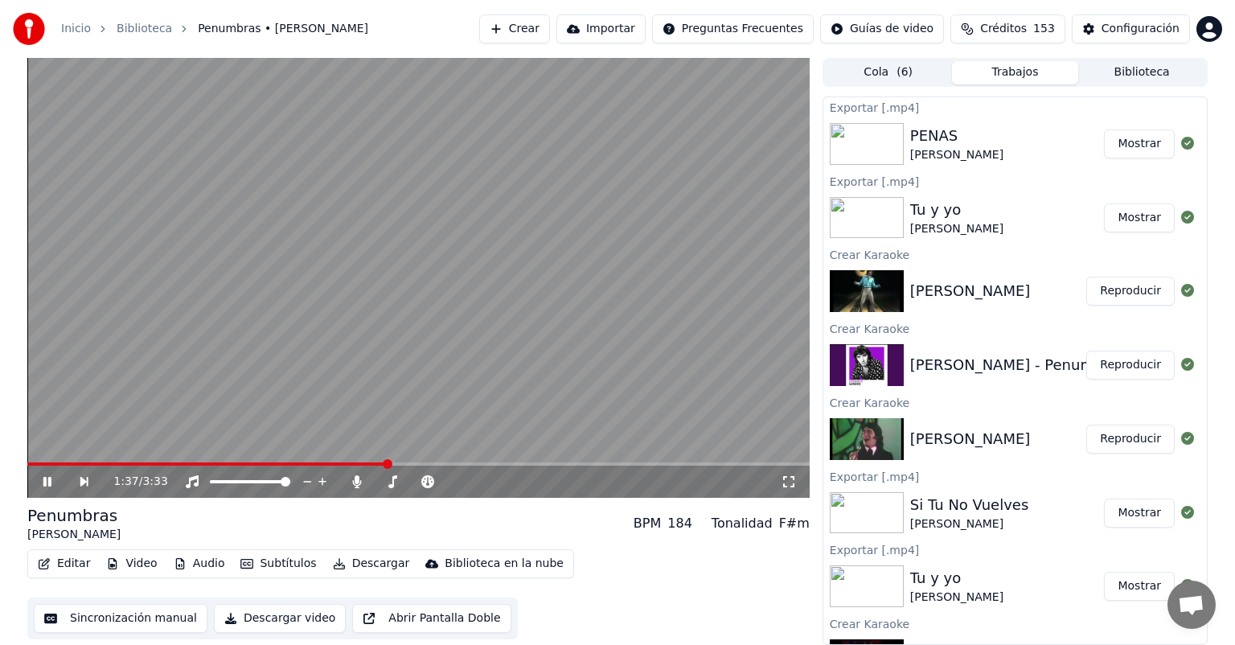
click at [73, 560] on button "Editar" at bounding box center [63, 563] width 65 height 23
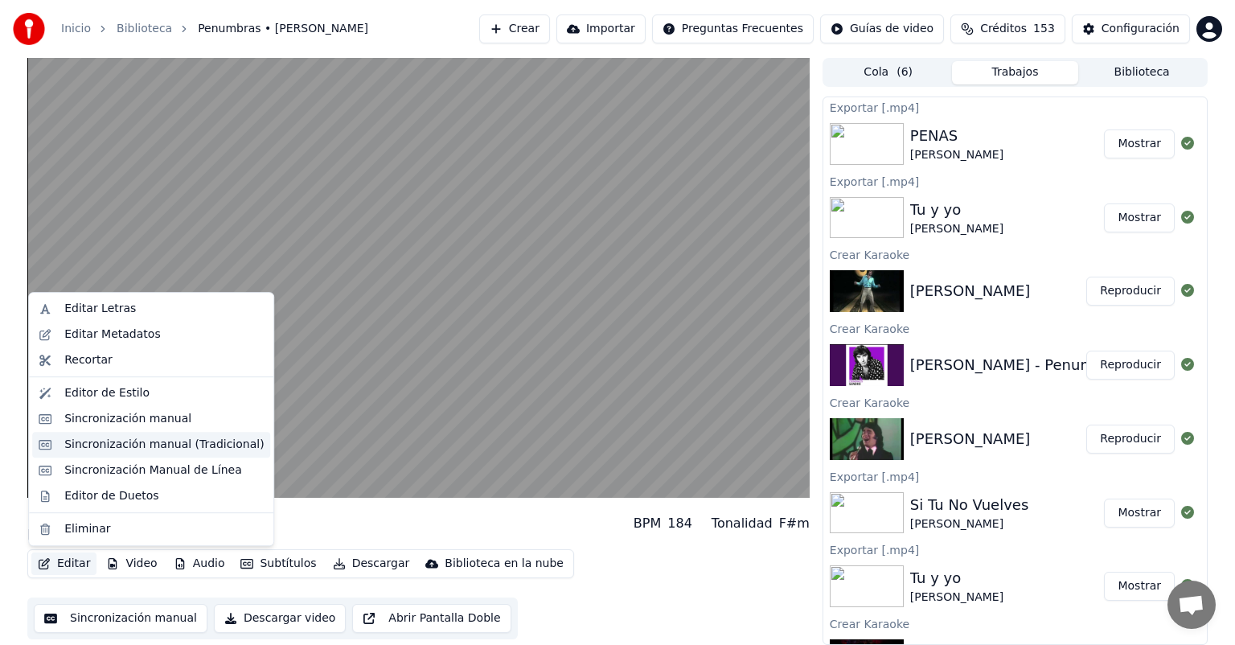
click at [107, 445] on div "Sincronización manual (Tradicional)" at bounding box center [163, 445] width 199 height 16
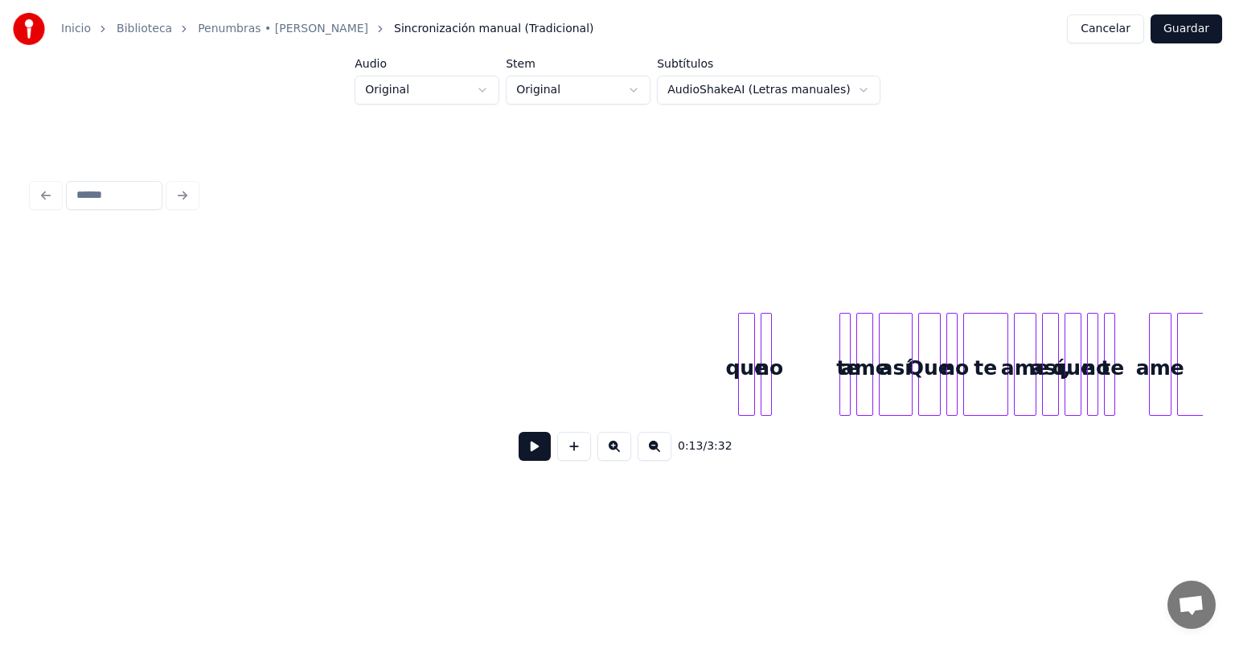
scroll to position [0, 56310]
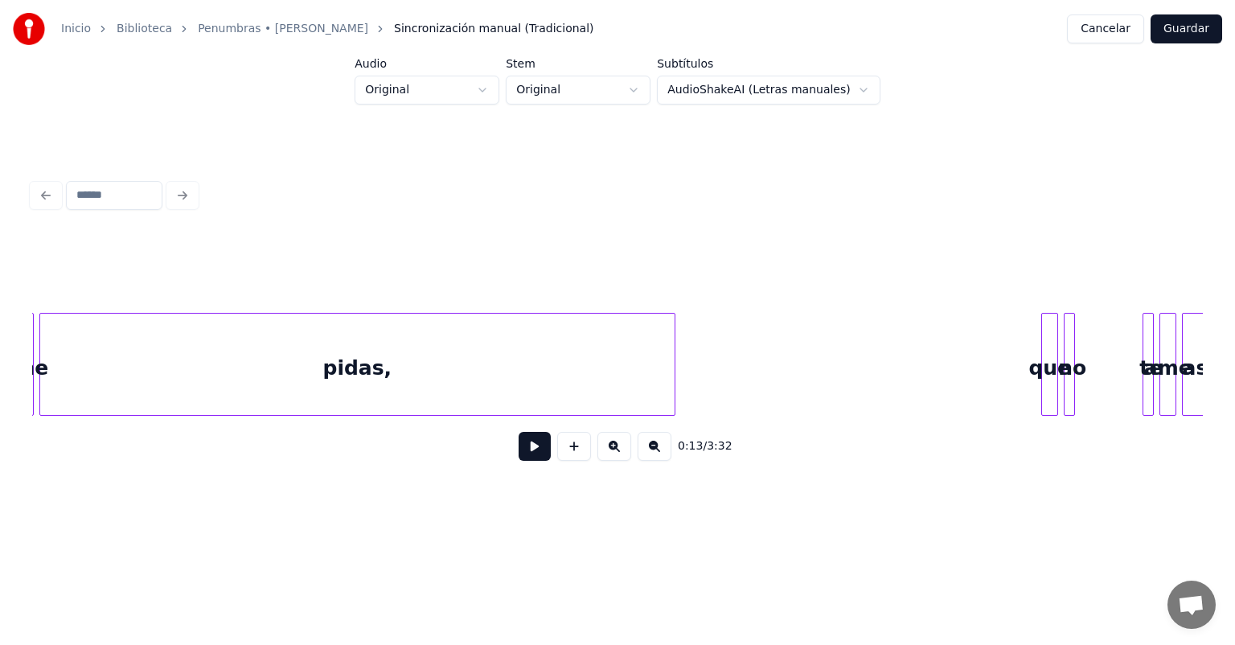
click at [612, 381] on div "pidas," at bounding box center [357, 368] width 634 height 109
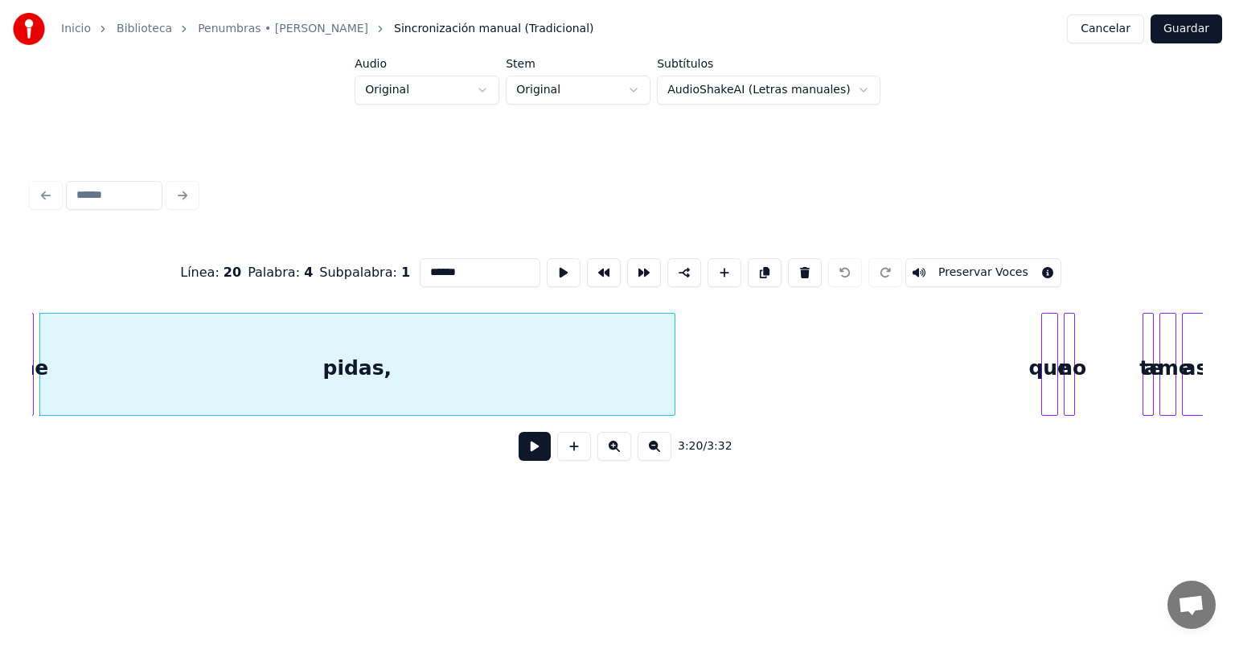
click at [519, 458] on button at bounding box center [535, 446] width 32 height 29
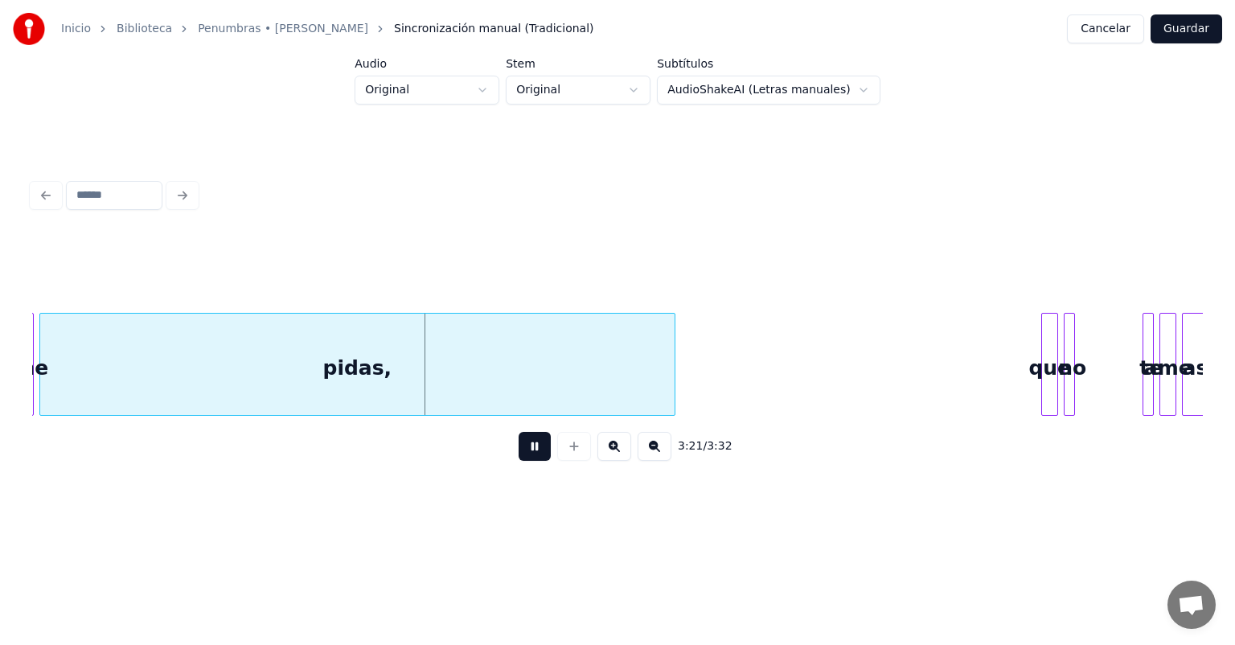
click at [519, 458] on button at bounding box center [535, 446] width 32 height 29
